Goal: Obtain resource: Obtain resource

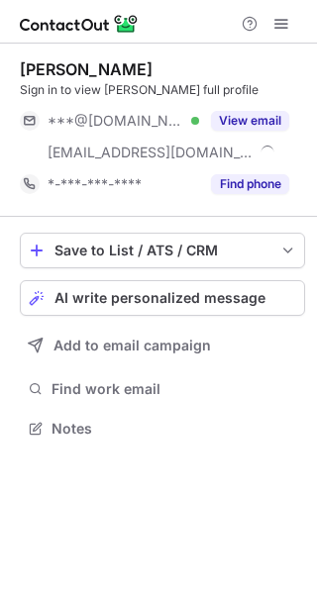
scroll to position [415, 317]
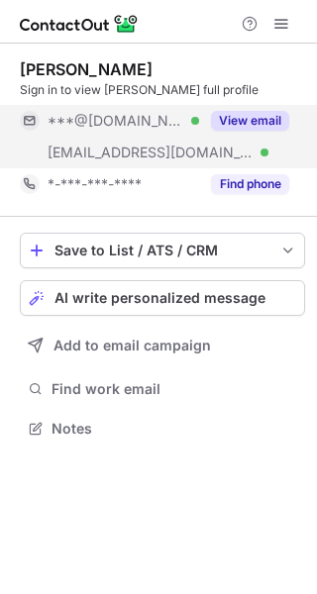
click at [263, 115] on button "View email" at bounding box center [250, 121] width 78 height 20
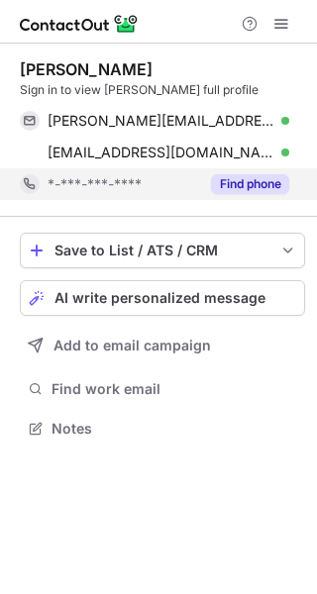
click at [250, 182] on button "Find phone" at bounding box center [250, 184] width 78 height 20
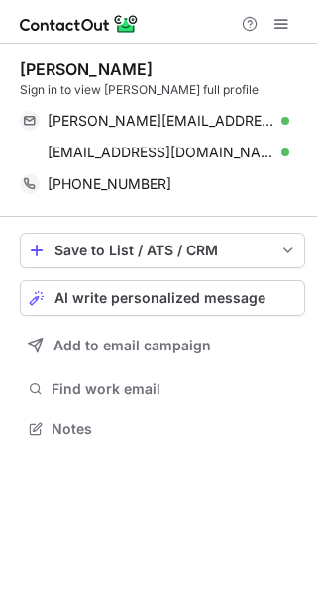
scroll to position [415, 317]
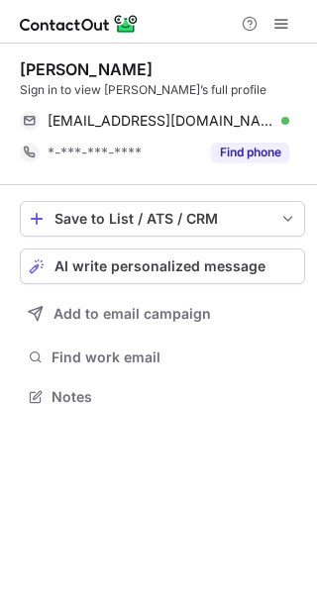
scroll to position [383, 317]
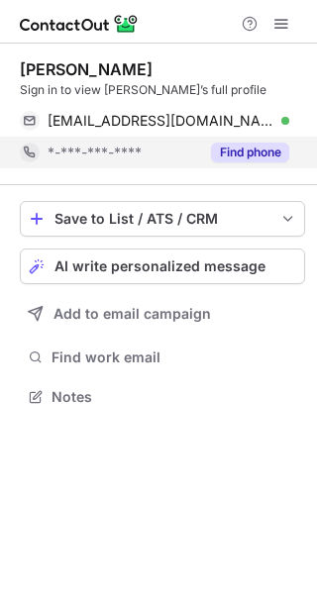
click at [248, 150] on button "Find phone" at bounding box center [250, 153] width 78 height 20
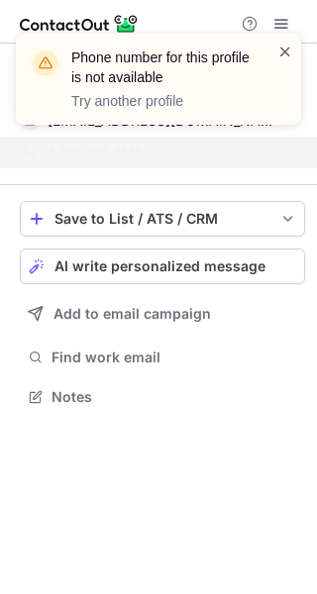
click at [288, 51] on span at bounding box center [285, 52] width 16 height 20
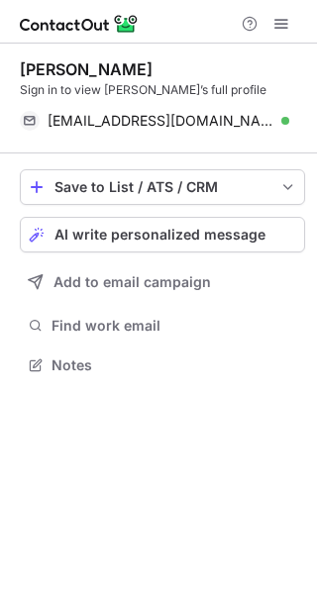
scroll to position [352, 317]
